Goal: Information Seeking & Learning: Learn about a topic

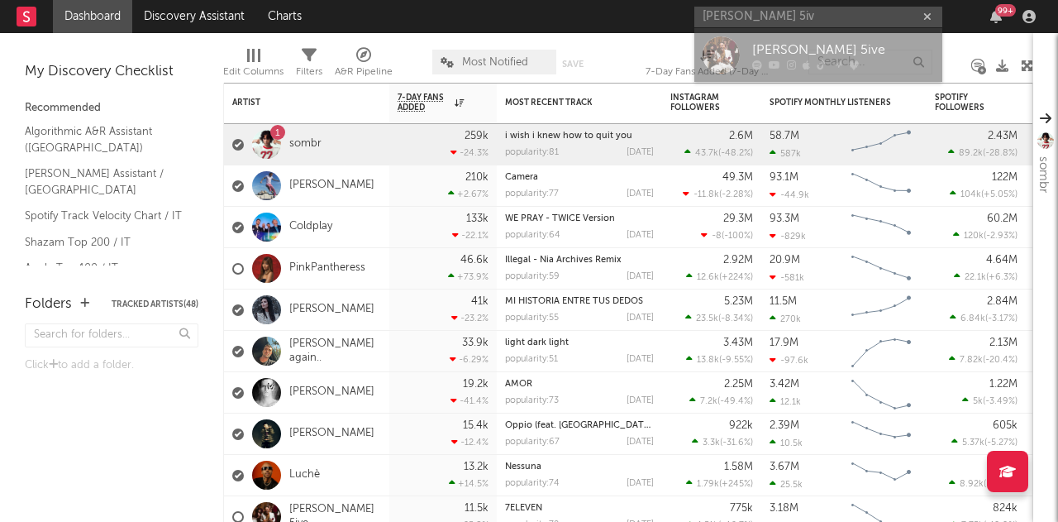
type input "[PERSON_NAME] 5iv"
click at [773, 42] on div "[PERSON_NAME] 5ive" at bounding box center [843, 50] width 182 height 20
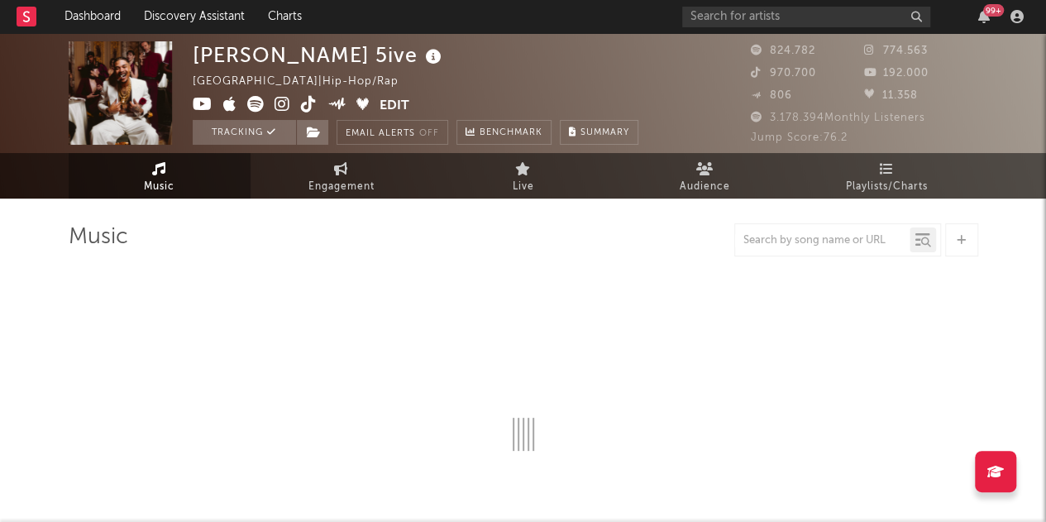
select select "6m"
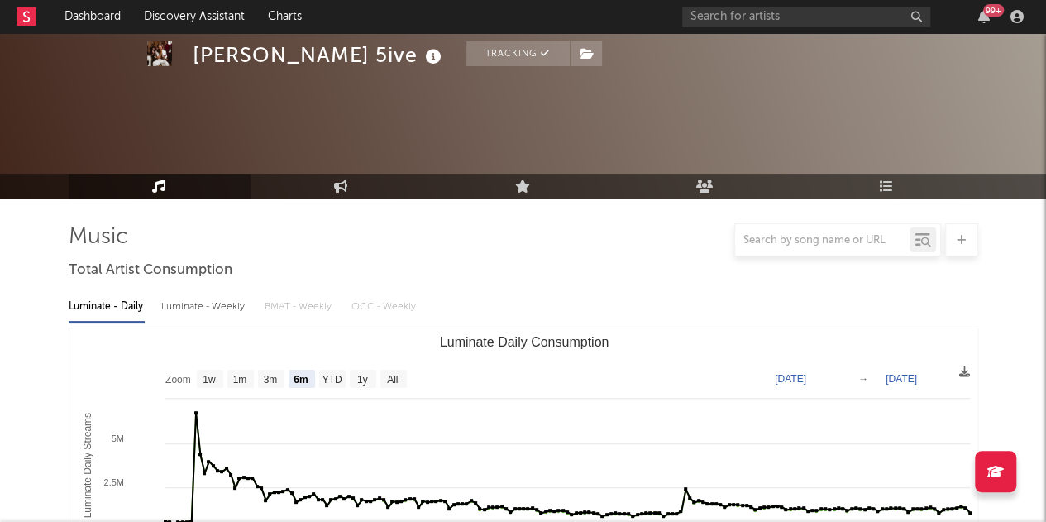
scroll to position [176, 0]
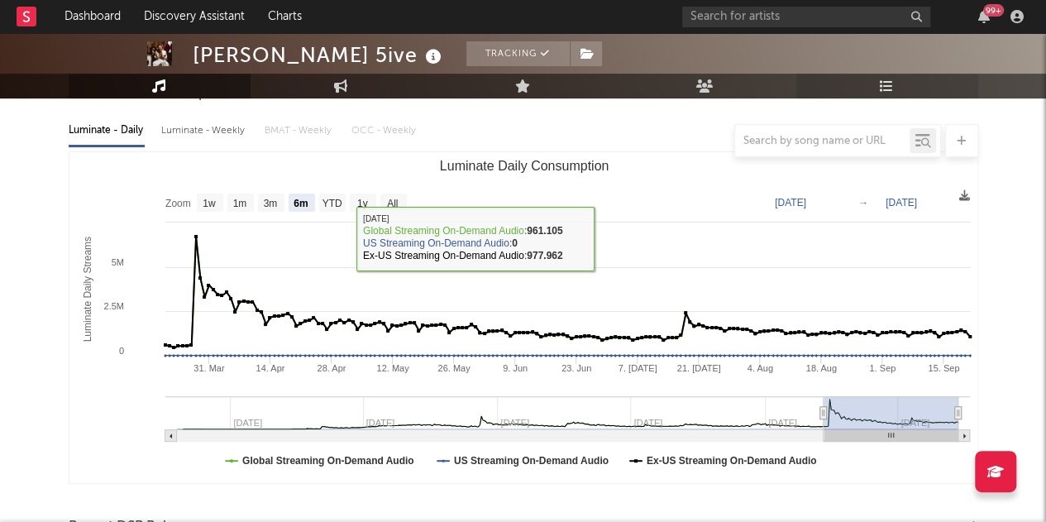
click at [888, 89] on icon at bounding box center [887, 85] width 14 height 13
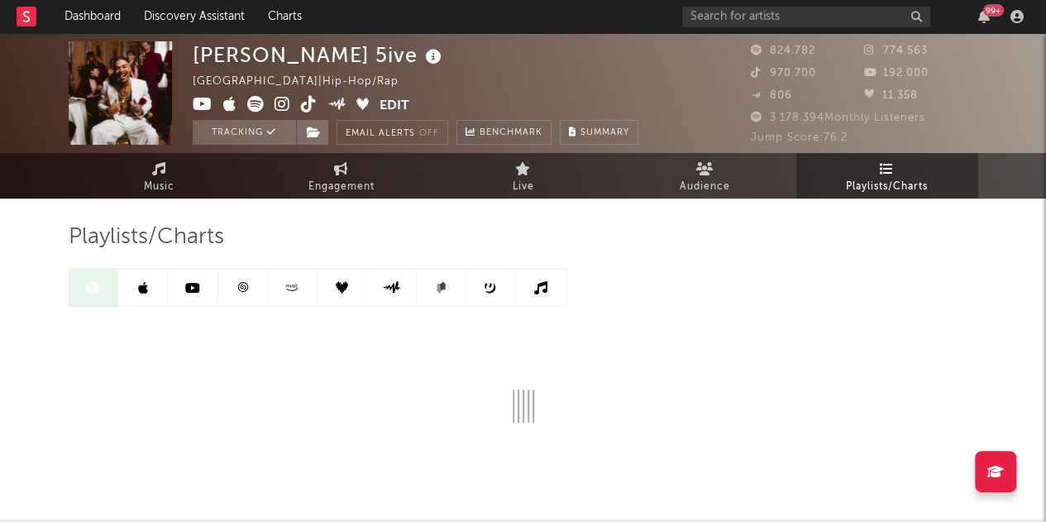
scroll to position [57, 0]
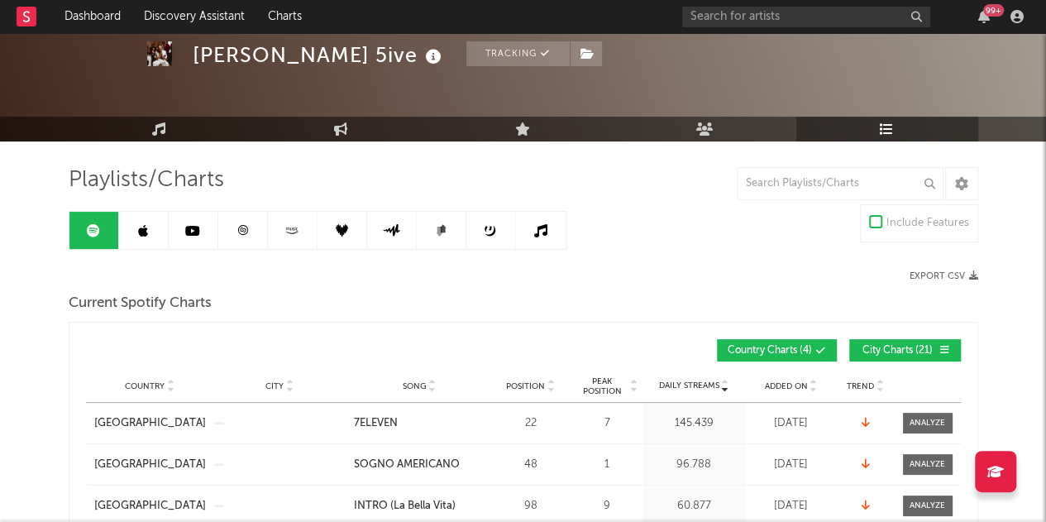
click at [524, 270] on div "Export CSV" at bounding box center [750, 275] width 455 height 11
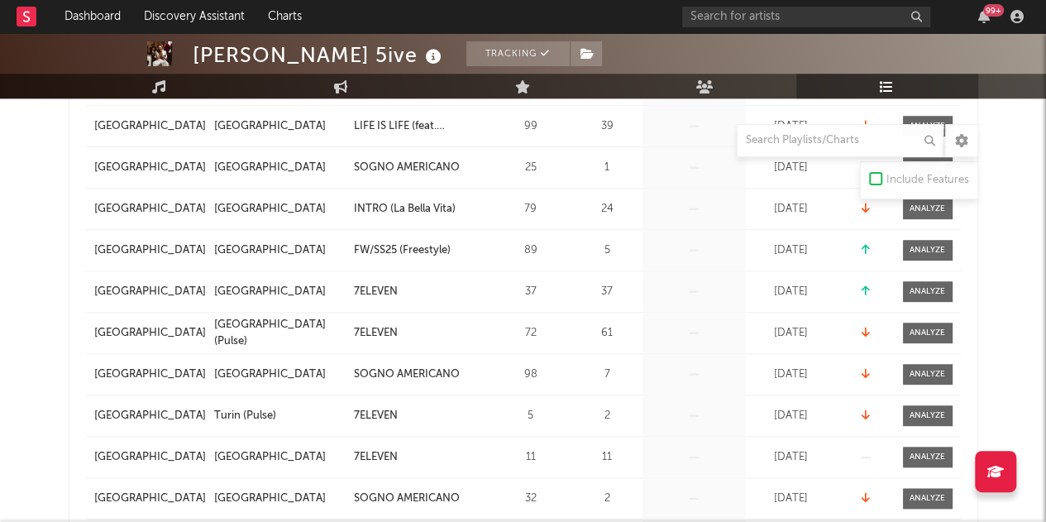
scroll to position [791, 0]
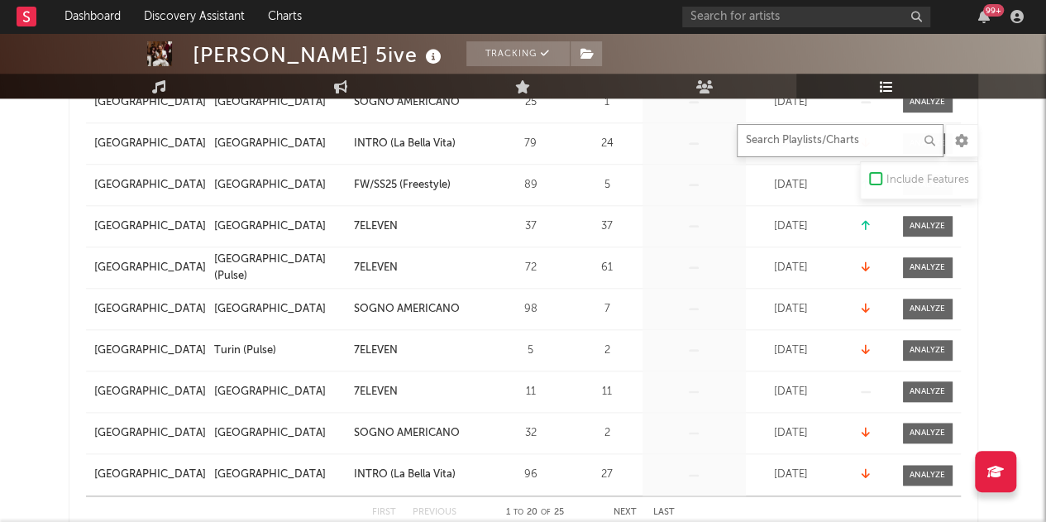
click at [812, 136] on input "text" at bounding box center [840, 140] width 207 height 33
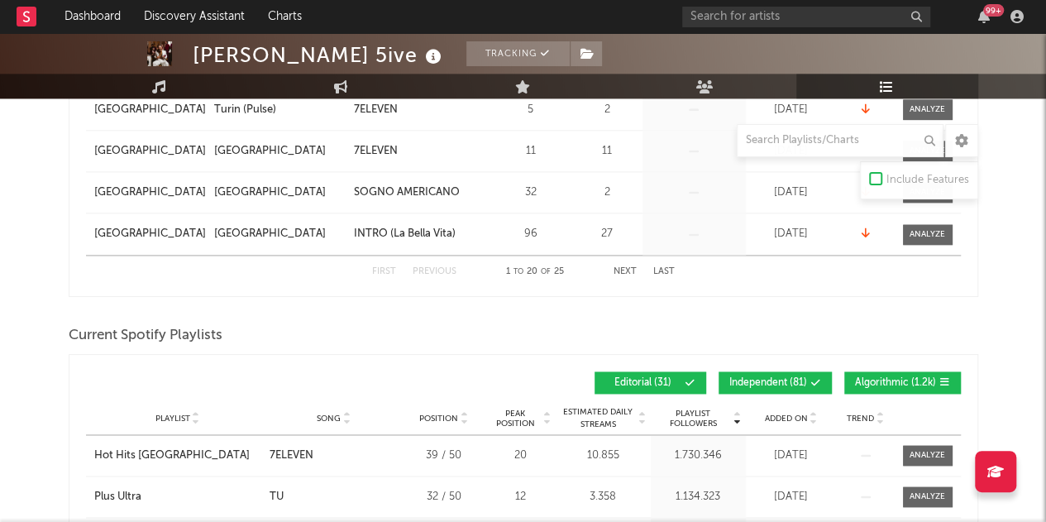
click at [789, 378] on span at bounding box center [788, 383] width 2 height 10
click at [881, 378] on span "Algorithmic ( 1.2k )" at bounding box center [895, 383] width 81 height 10
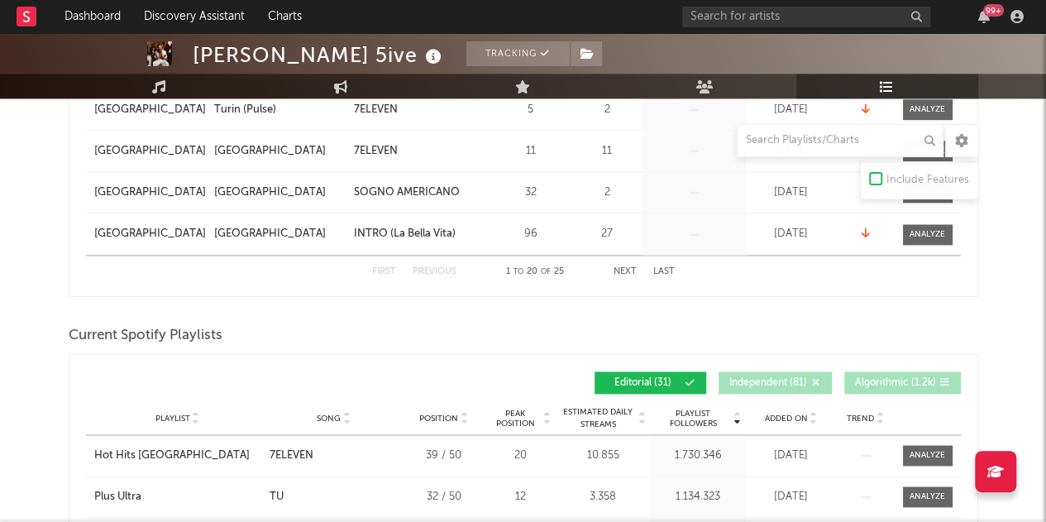
click at [775, 413] on span "Added On" at bounding box center [786, 418] width 43 height 10
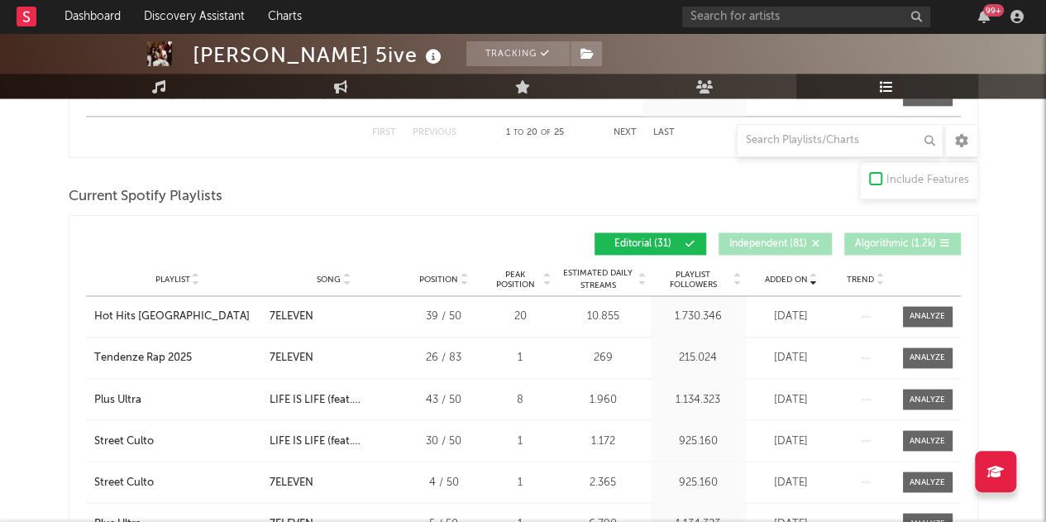
scroll to position [1236, 0]
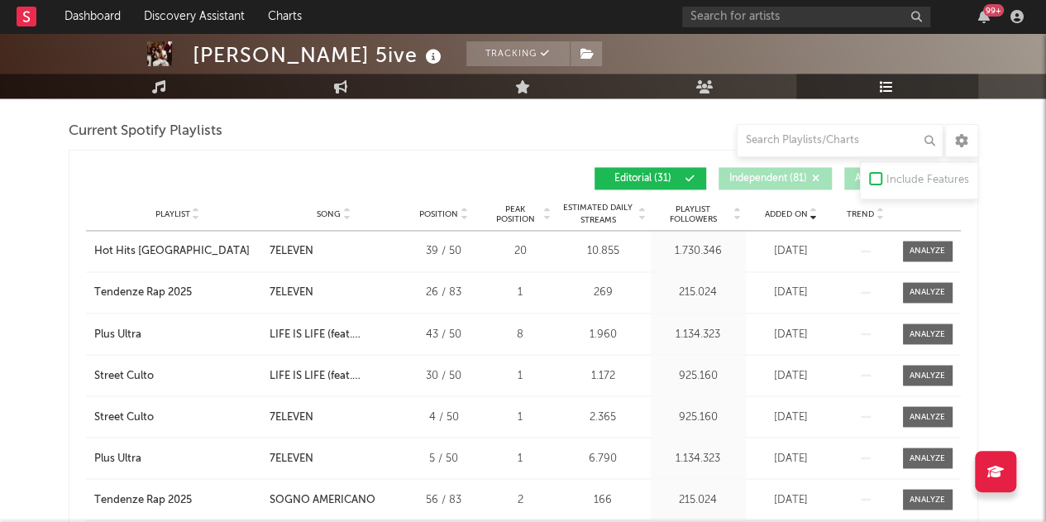
click at [781, 210] on span "Added On" at bounding box center [786, 214] width 43 height 10
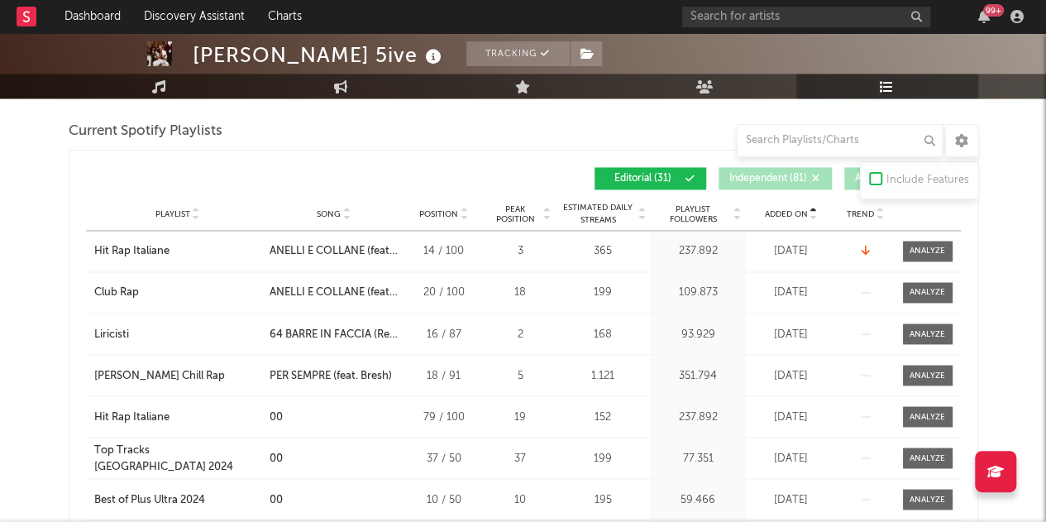
click at [781, 211] on span "Added On" at bounding box center [786, 214] width 43 height 10
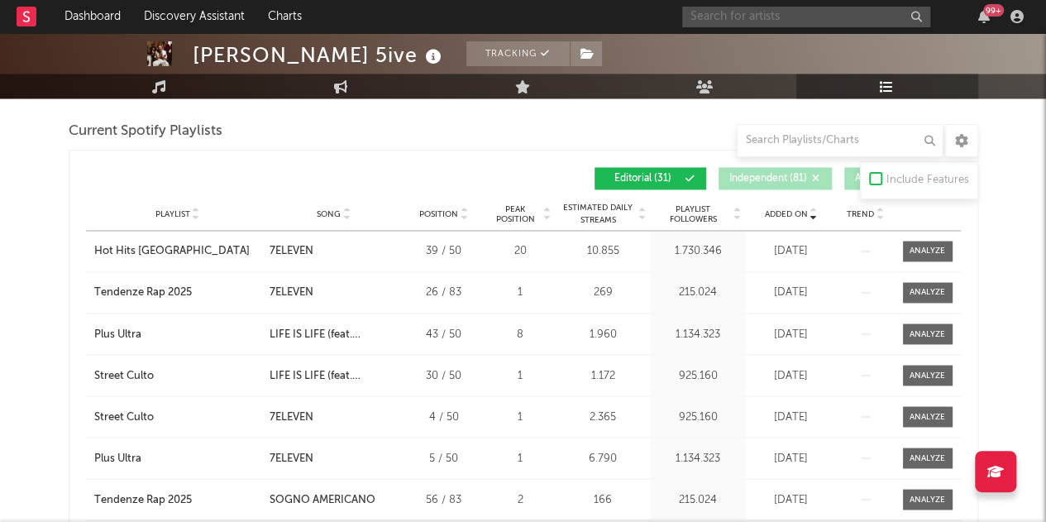
click at [835, 22] on input "text" at bounding box center [806, 17] width 248 height 21
click at [719, 20] on input "text" at bounding box center [806, 17] width 248 height 21
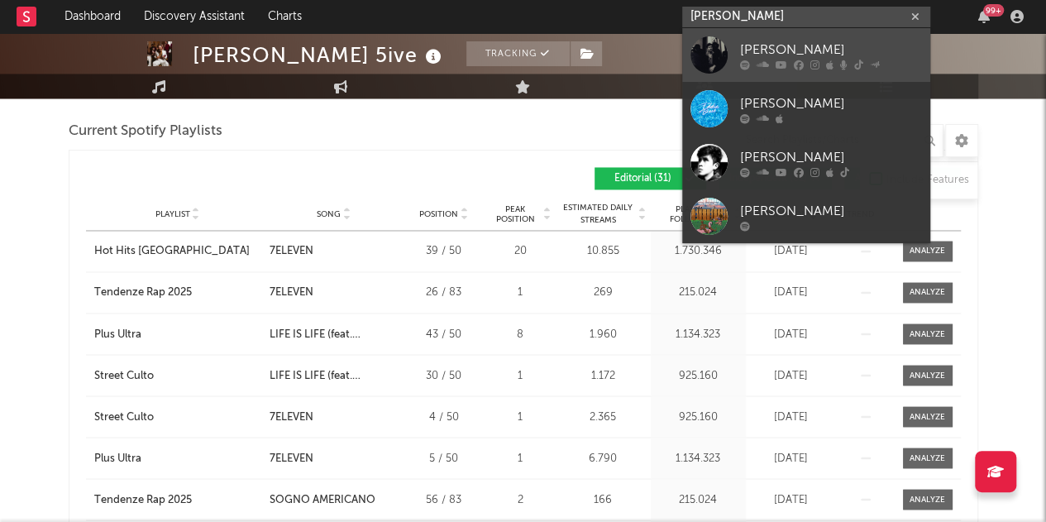
type input "[PERSON_NAME]"
click at [761, 45] on div "[PERSON_NAME]" at bounding box center [831, 50] width 182 height 20
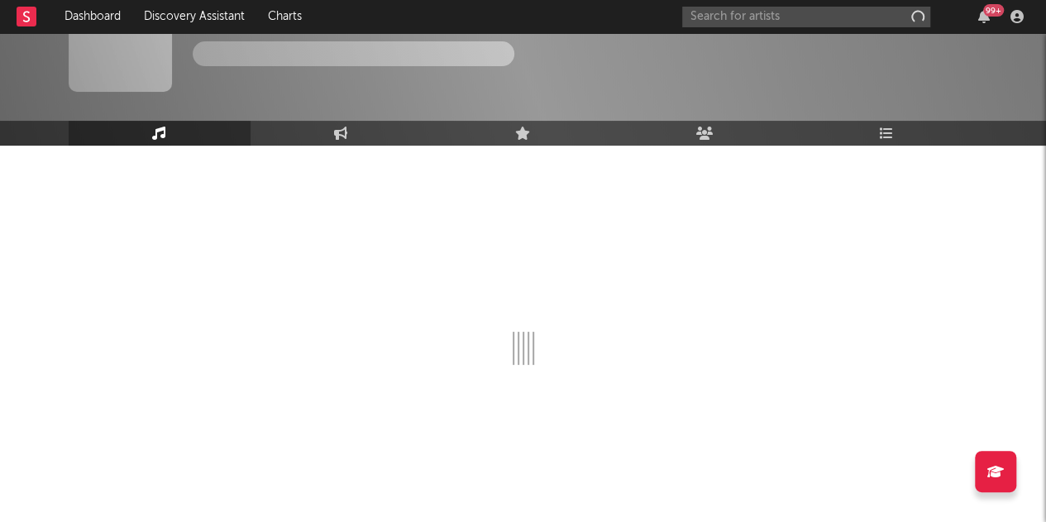
scroll to position [53, 0]
select select "6m"
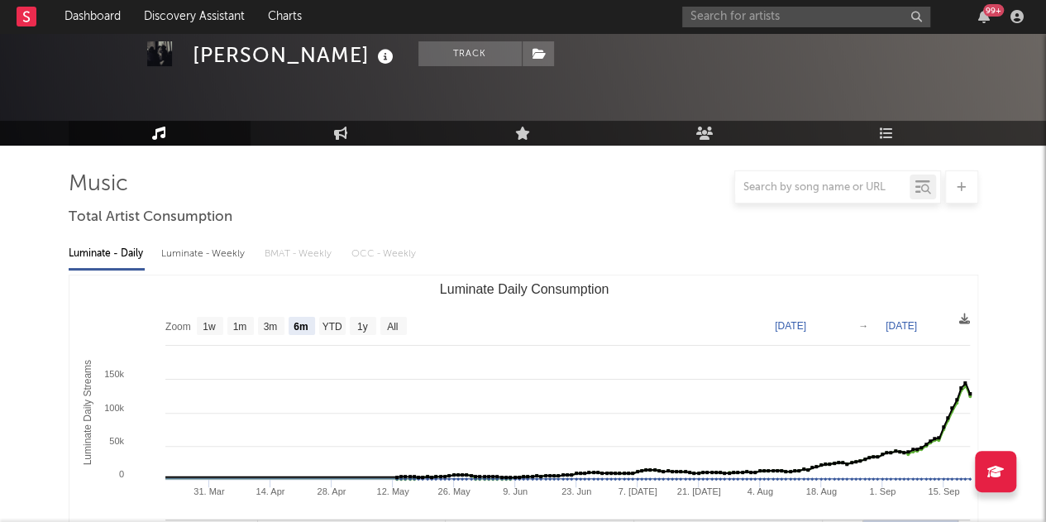
scroll to position [1236, 0]
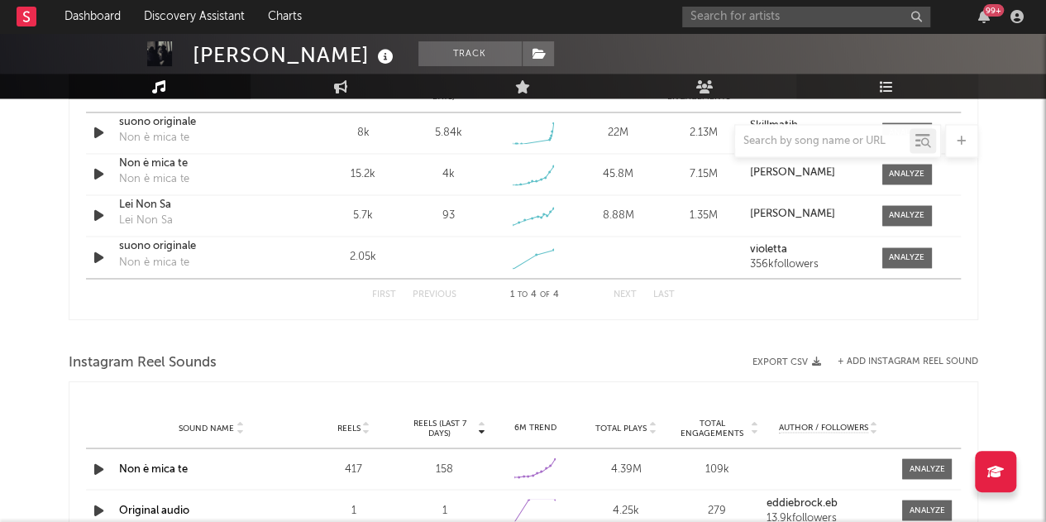
click at [898, 74] on link "Playlists/Charts" at bounding box center [887, 86] width 182 height 25
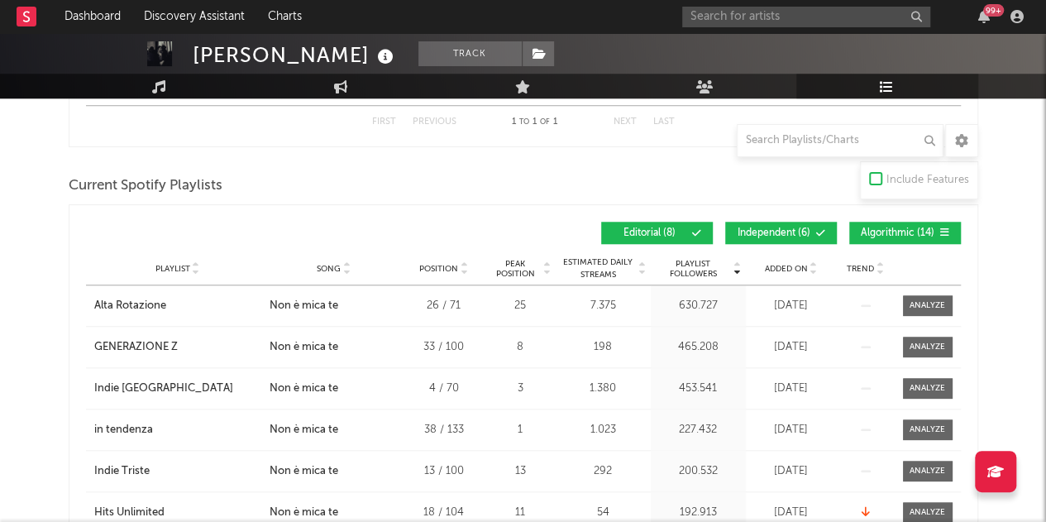
scroll to position [637, 0]
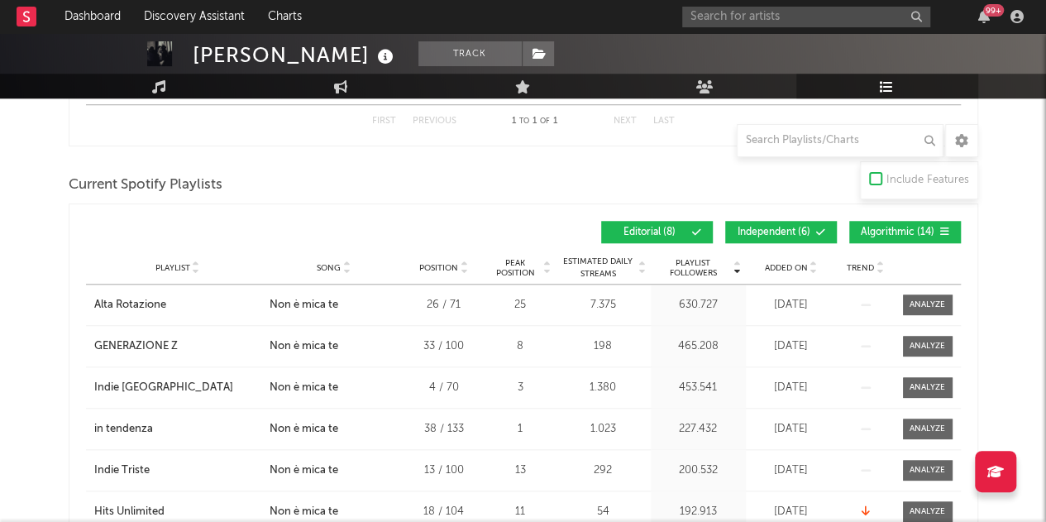
click at [800, 227] on span "Independent ( 6 )" at bounding box center [774, 232] width 76 height 10
click at [890, 231] on span "Algorithmic ( 14 )" at bounding box center [898, 232] width 76 height 10
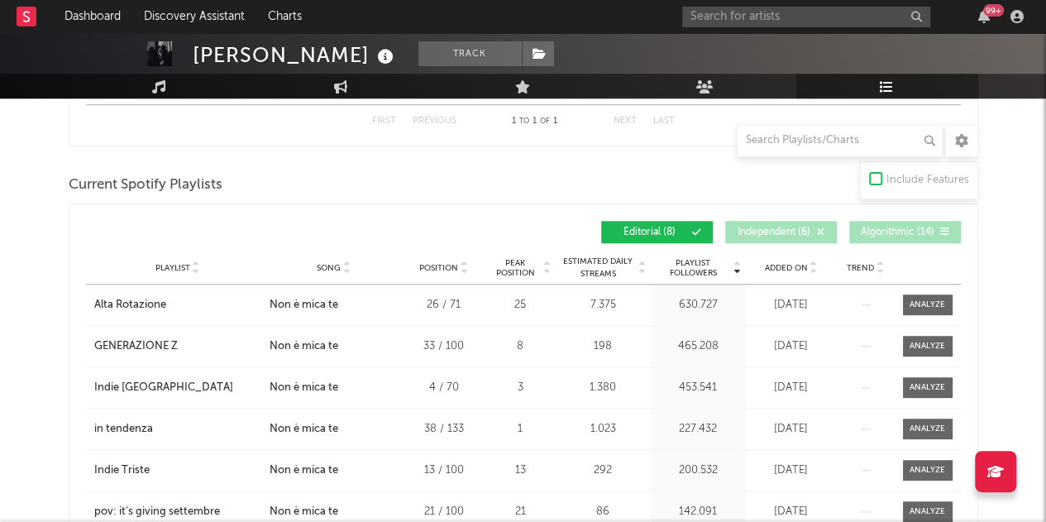
click at [802, 273] on div "Playlist City Song Position Peak Position Estimated Daily Streams Playlist Foll…" at bounding box center [523, 267] width 875 height 33
click at [800, 264] on span "Added On" at bounding box center [786, 268] width 43 height 10
